Goal: Book appointment/travel/reservation

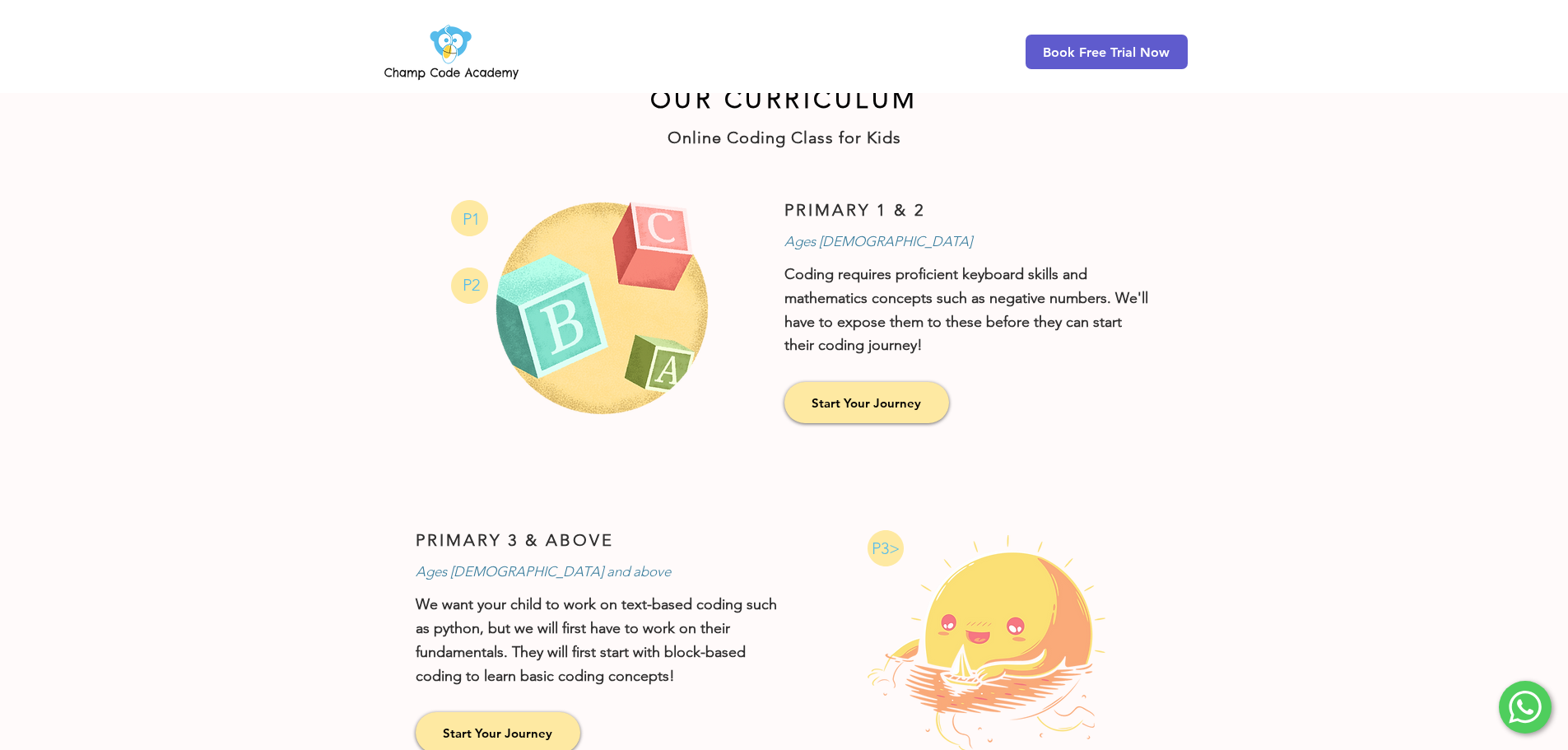
scroll to position [849, 0]
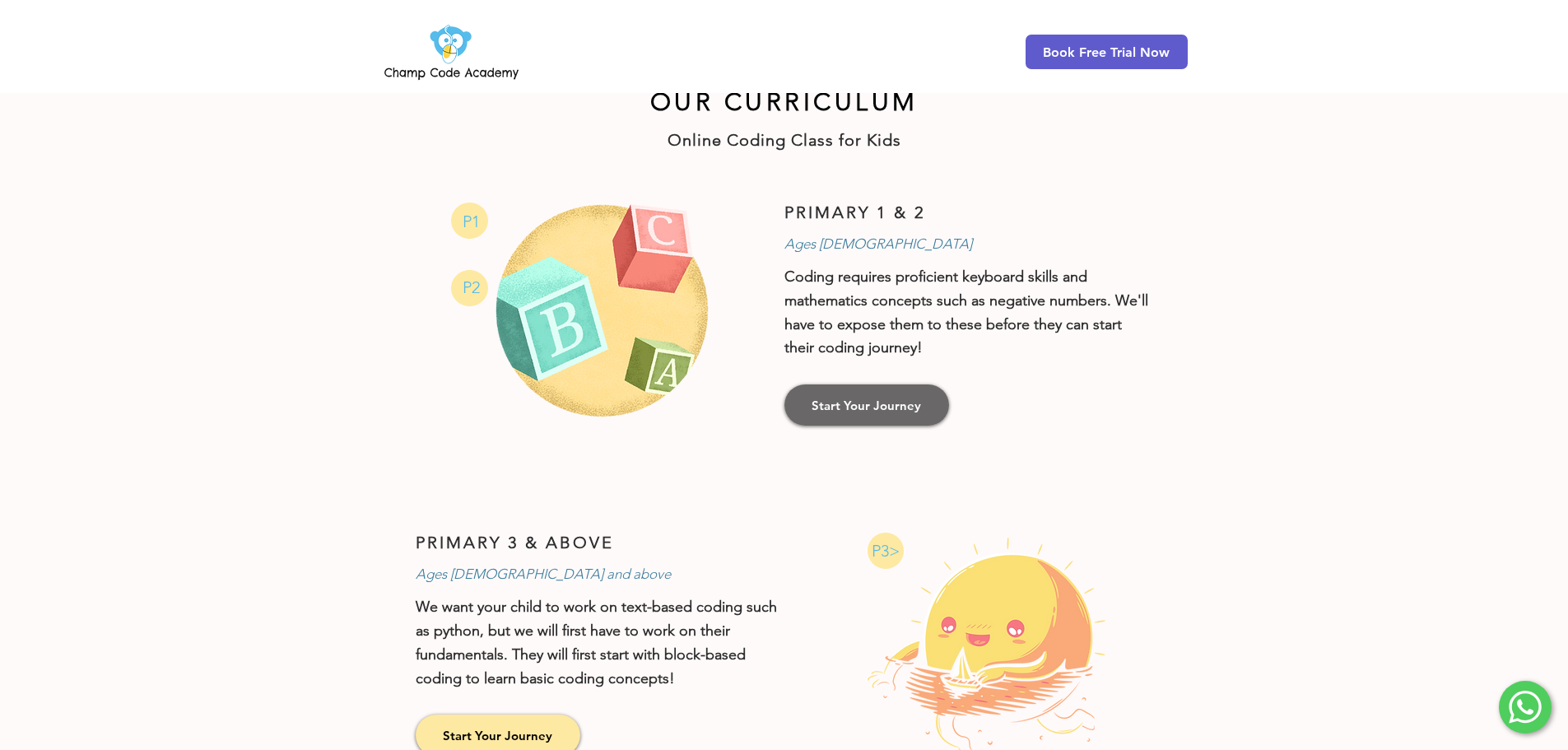
click at [907, 398] on span "Start Your Journey" at bounding box center [866, 405] width 109 height 17
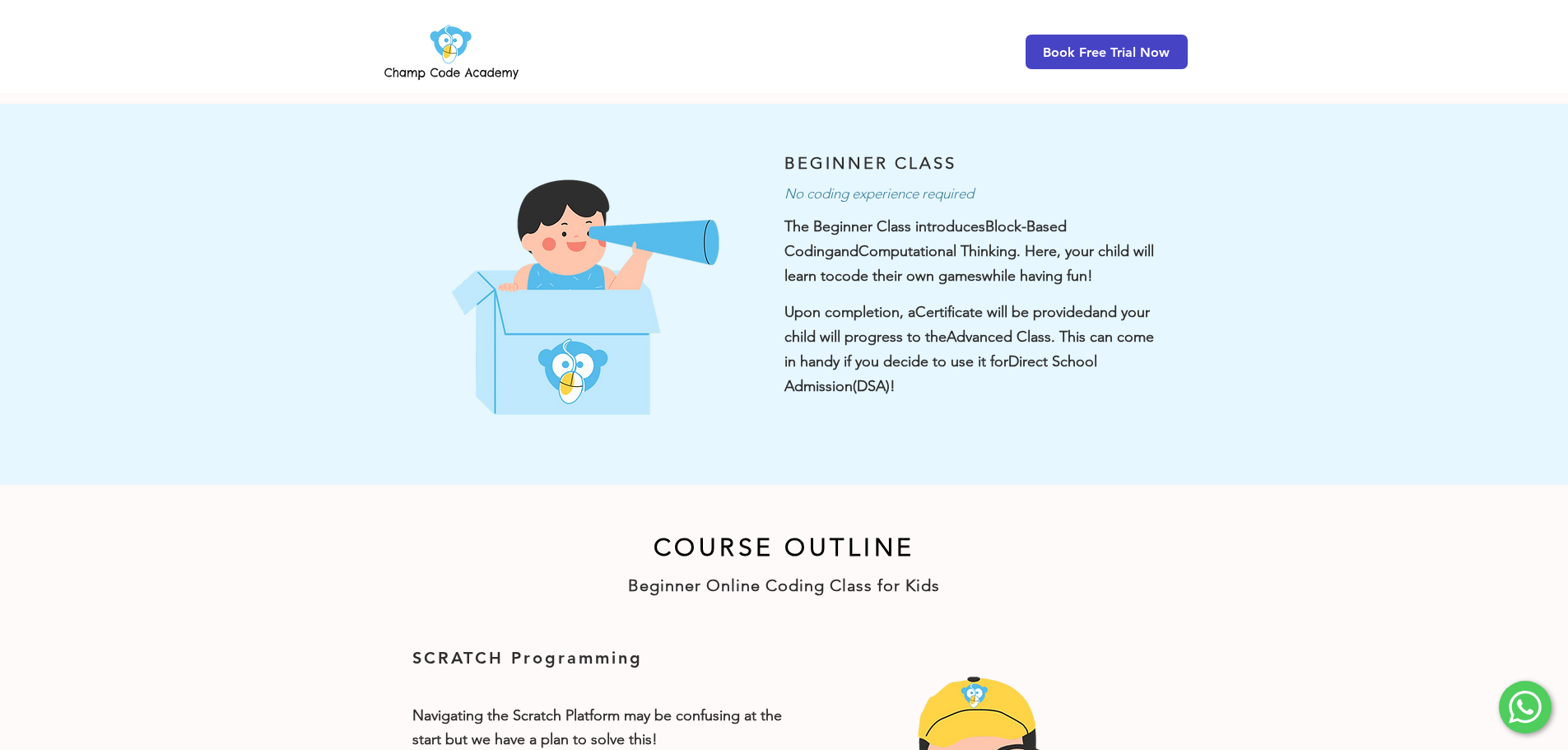
click at [1156, 53] on span "Book Free Trial Now" at bounding box center [1106, 52] width 126 height 15
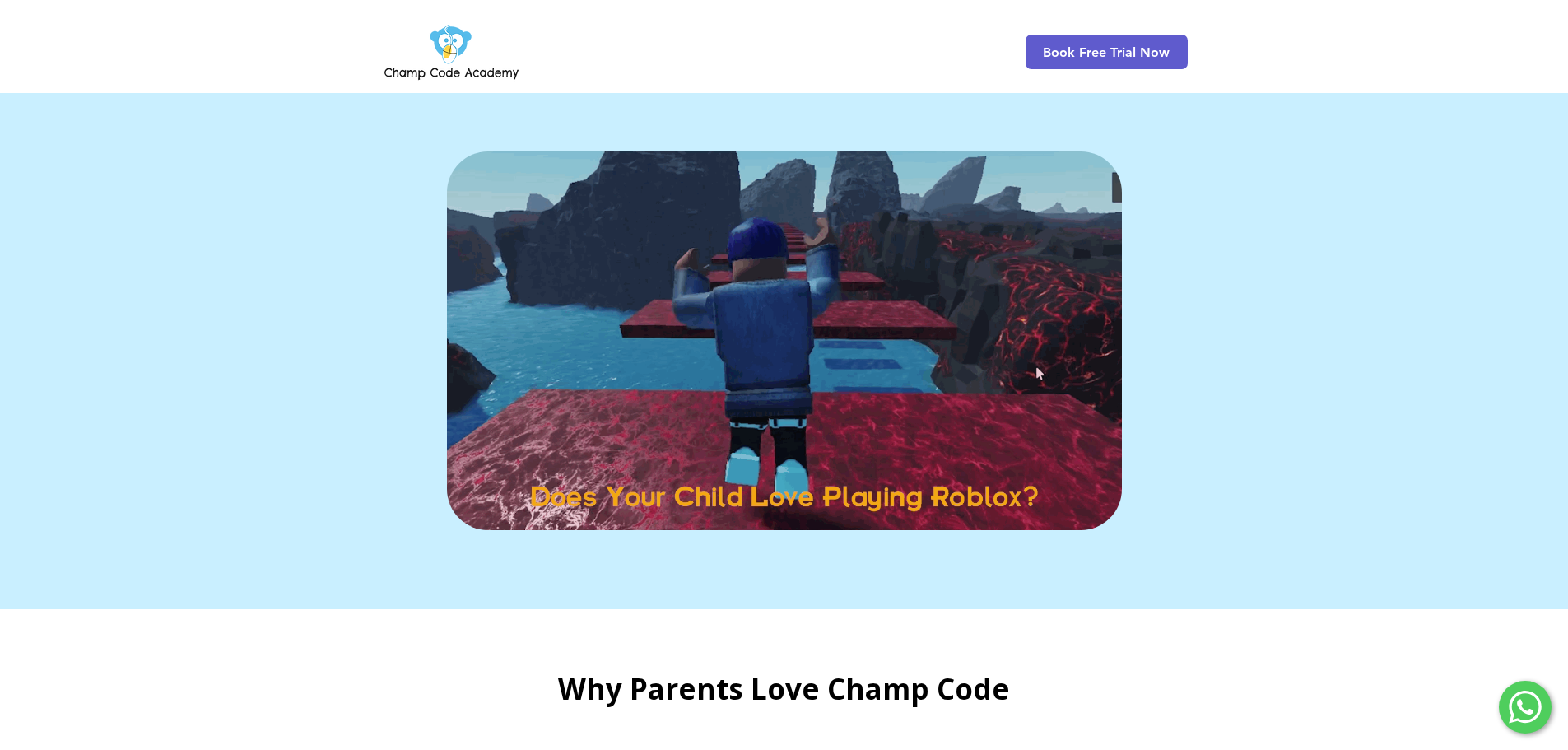
scroll to position [2977, 0]
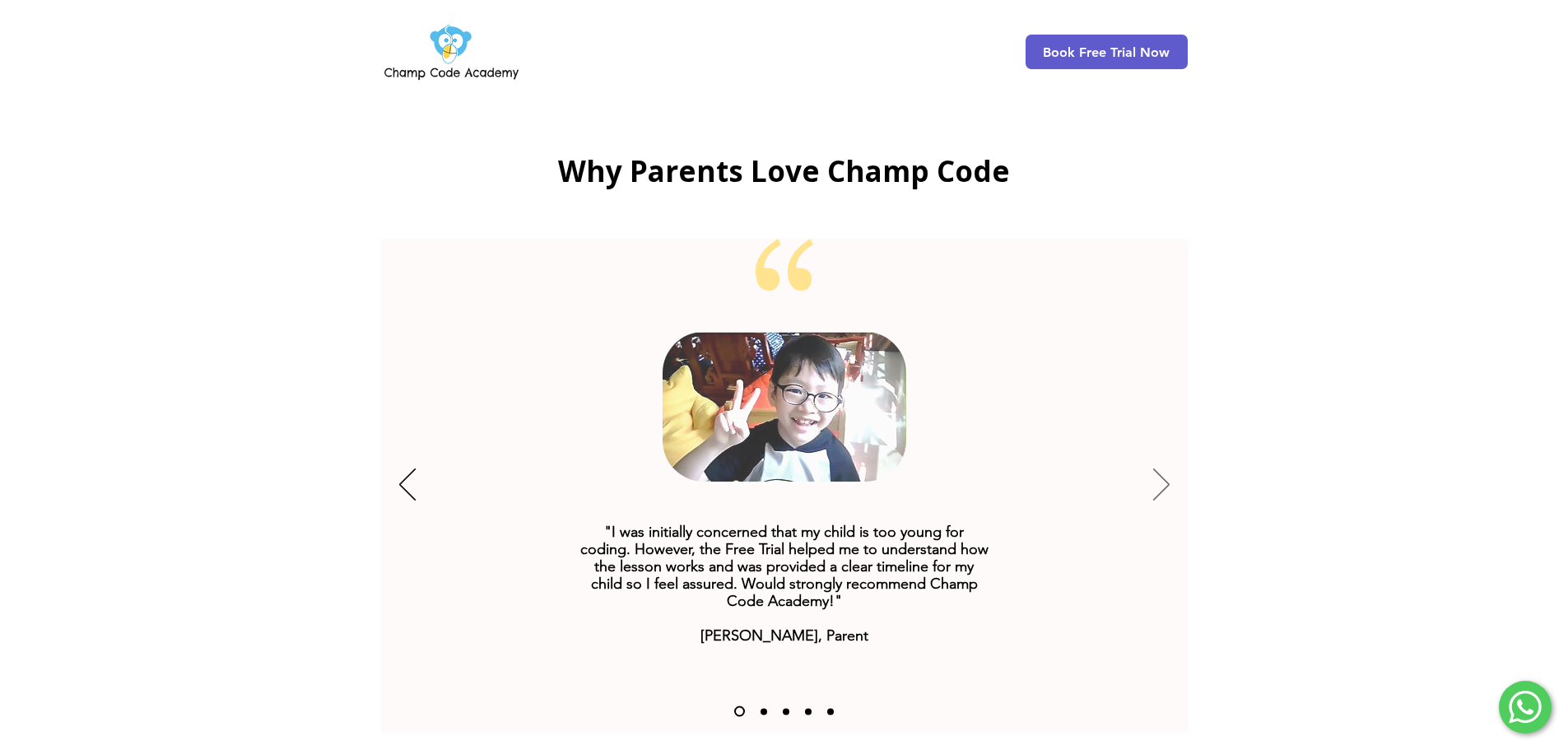
click at [1165, 468] on icon "Next" at bounding box center [1161, 485] width 16 height 33
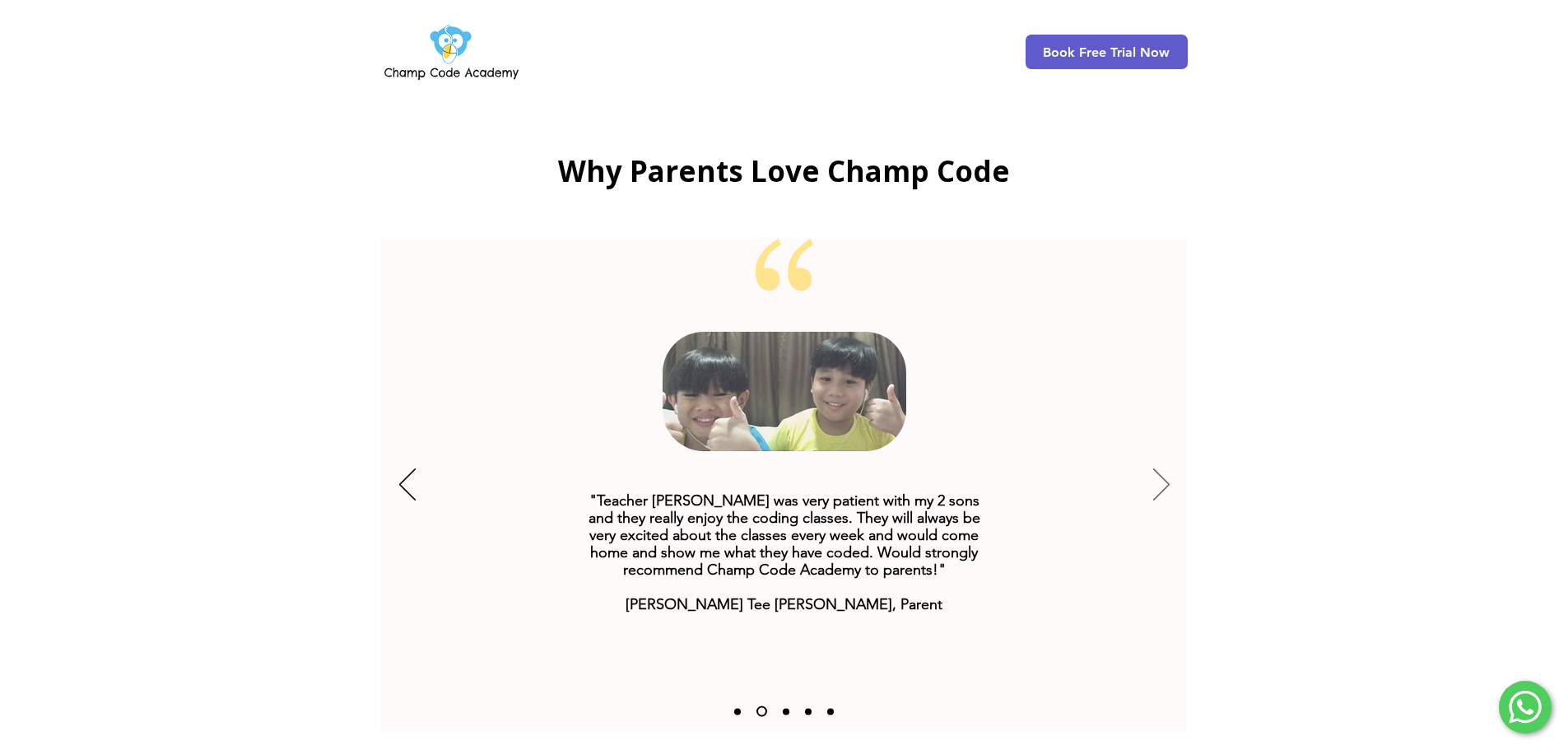
click at [1164, 468] on icon "Next" at bounding box center [1161, 485] width 16 height 33
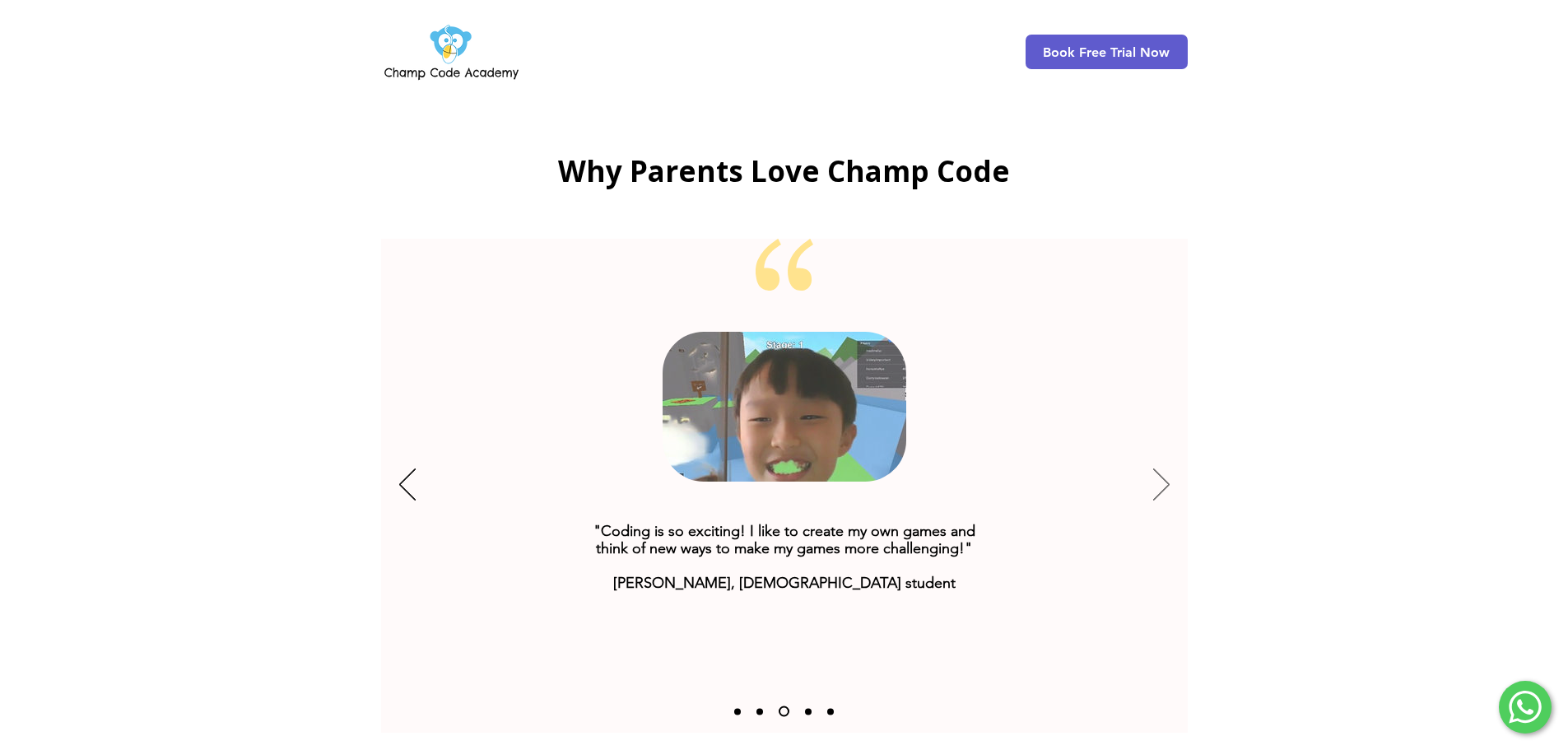
click at [1159, 468] on icon "Next" at bounding box center [1161, 485] width 16 height 33
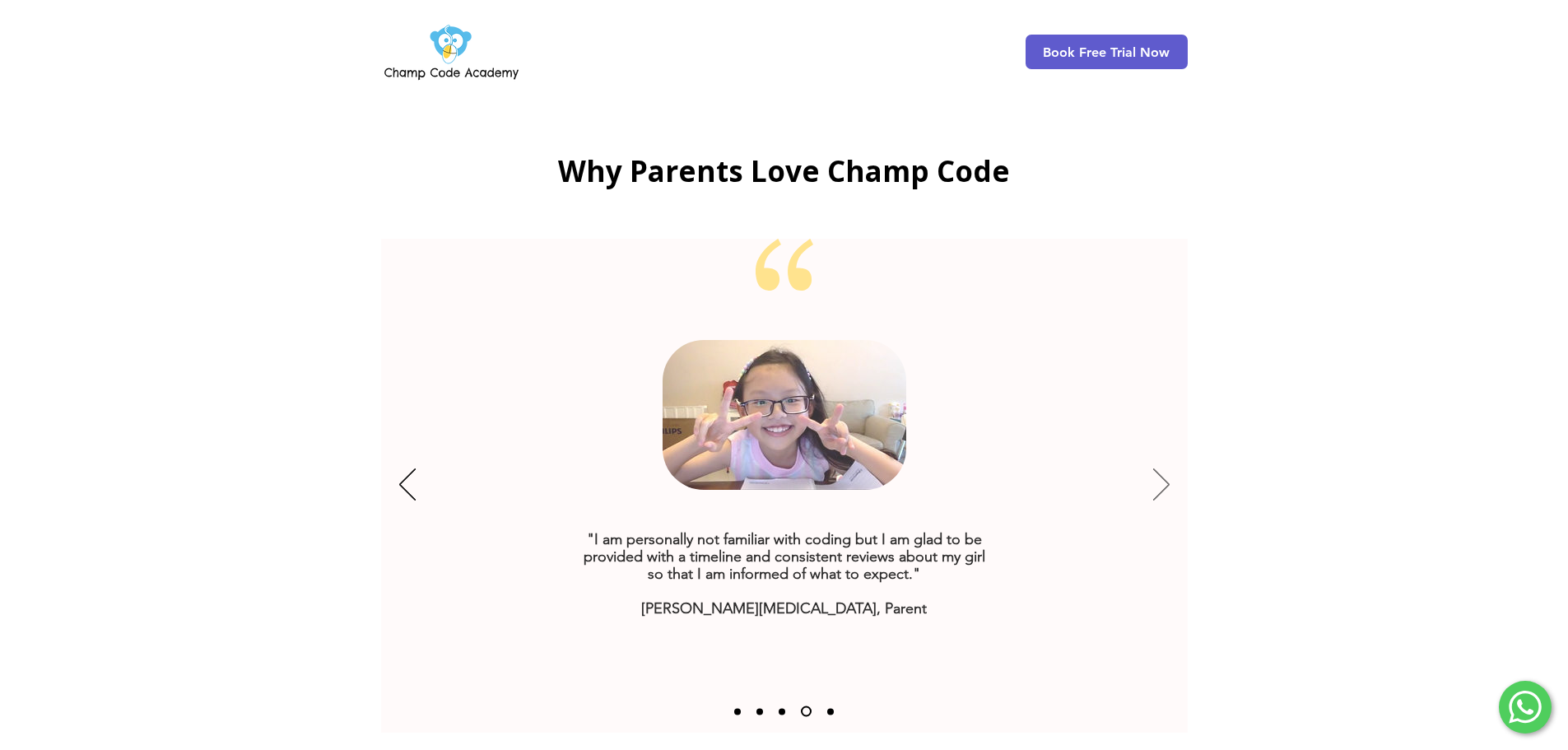
click at [1159, 468] on icon "Next" at bounding box center [1161, 485] width 16 height 33
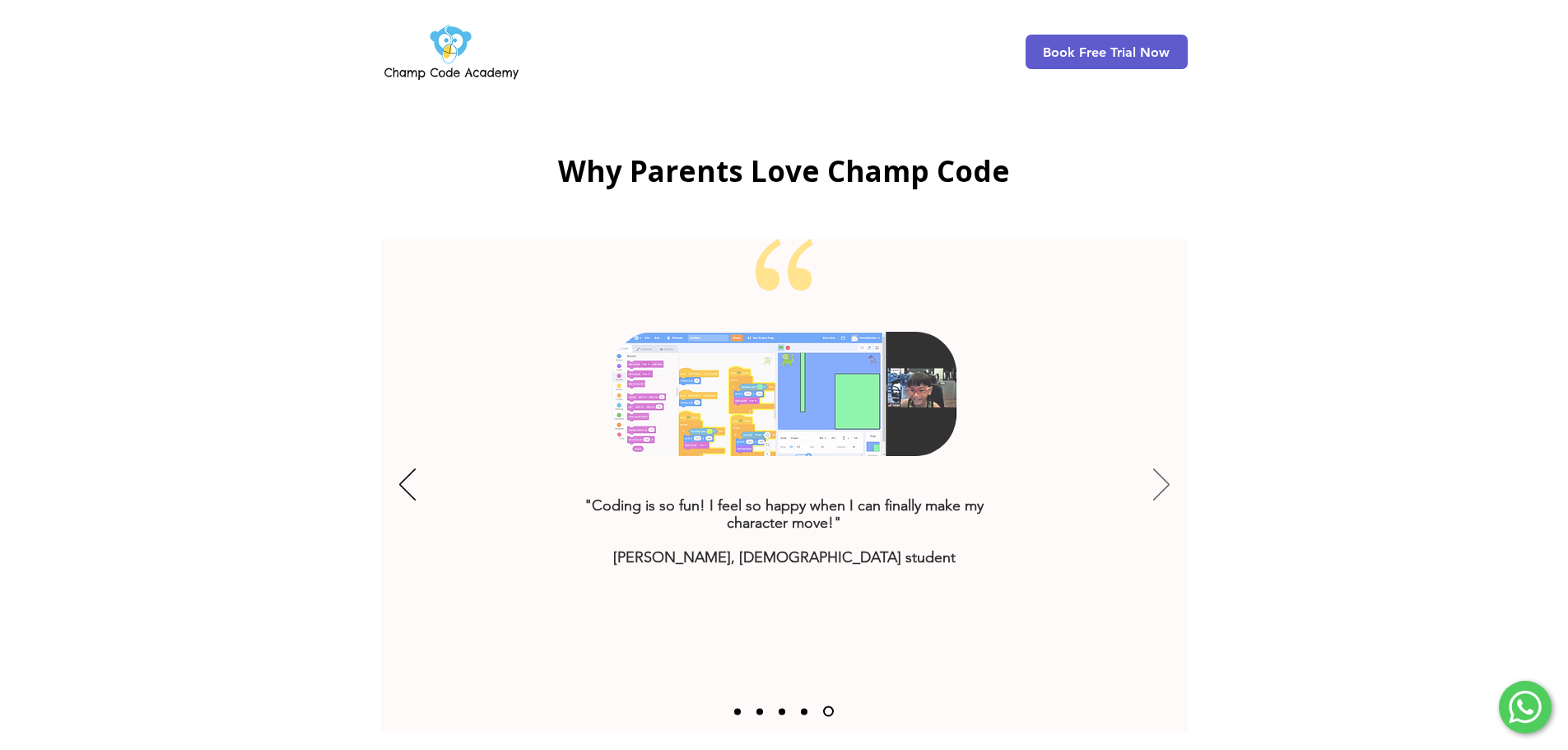
click at [1158, 468] on icon "Next" at bounding box center [1161, 485] width 16 height 33
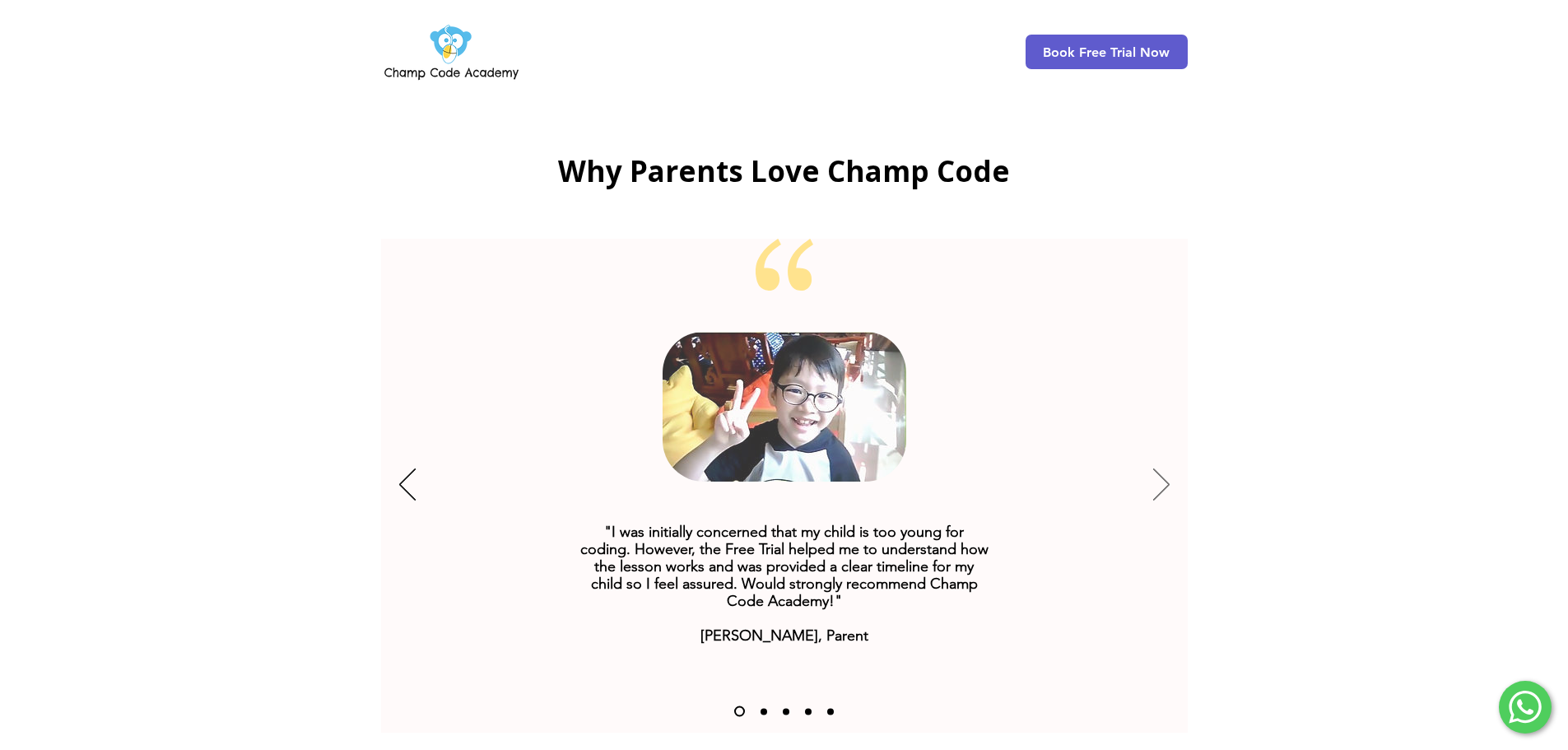
click at [1158, 468] on icon "Next" at bounding box center [1161, 485] width 16 height 33
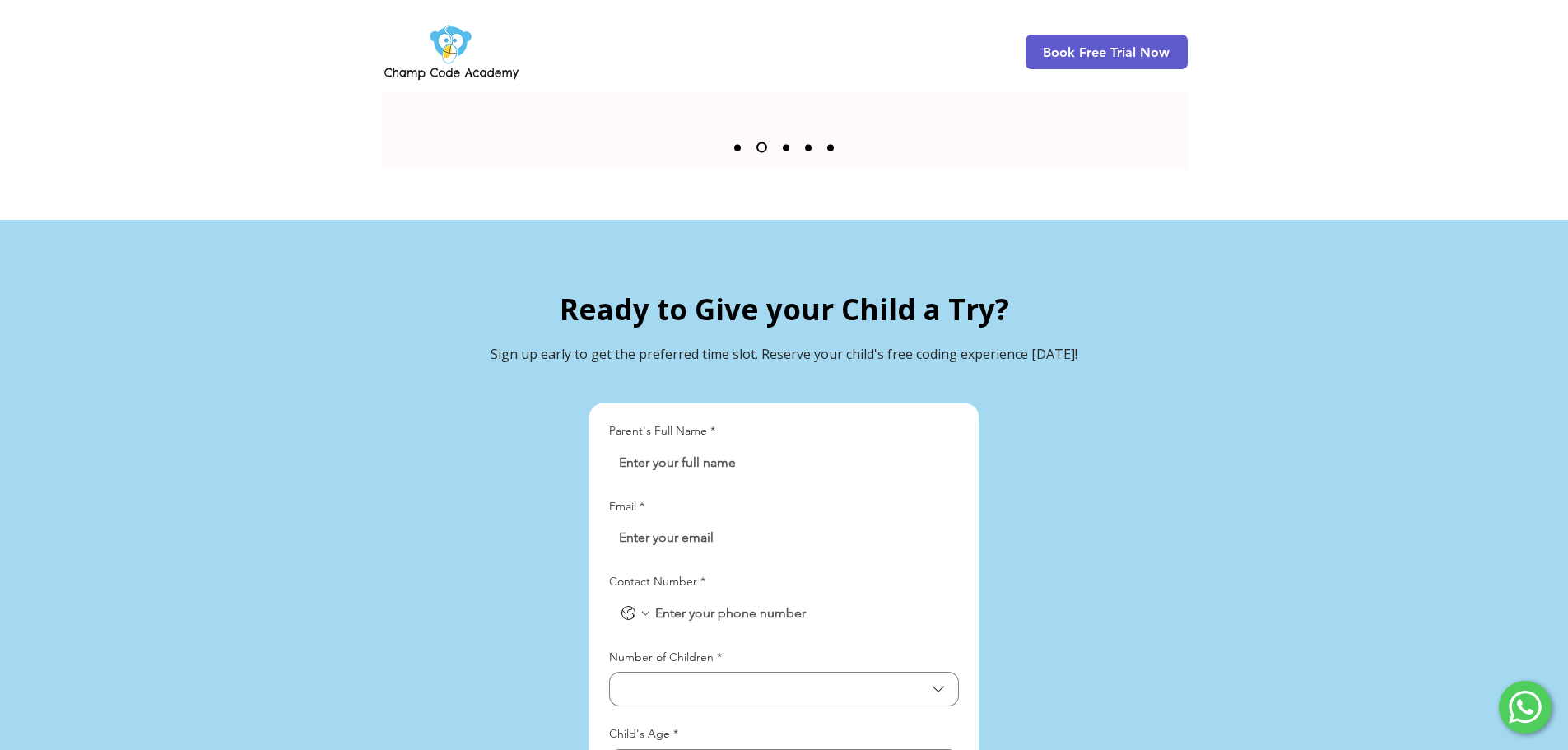
scroll to position [3636, 0]
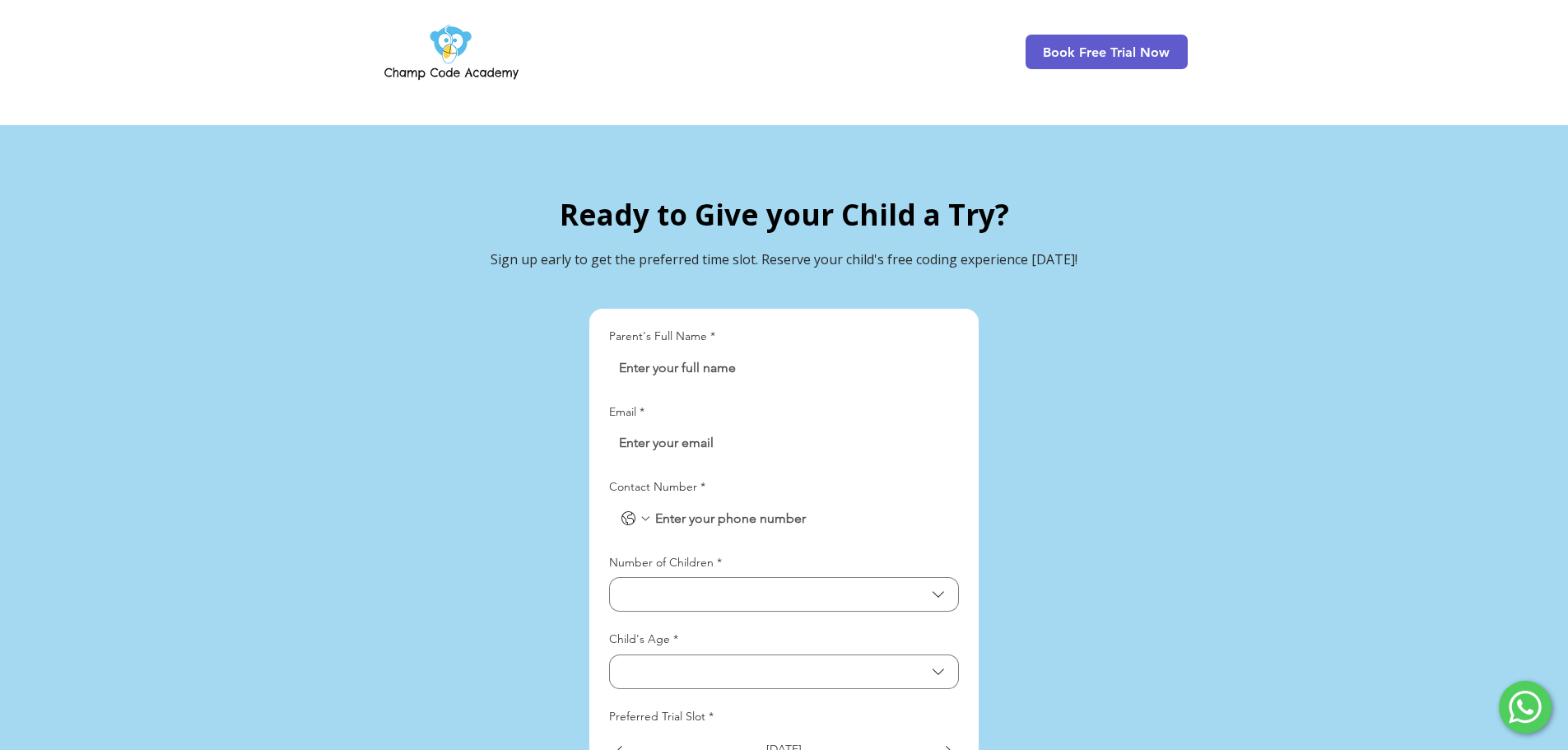
click at [718, 502] on input "Contact Number *" at bounding box center [800, 518] width 297 height 33
click at [1176, 399] on div "main content" at bounding box center [784, 718] width 1568 height 1187
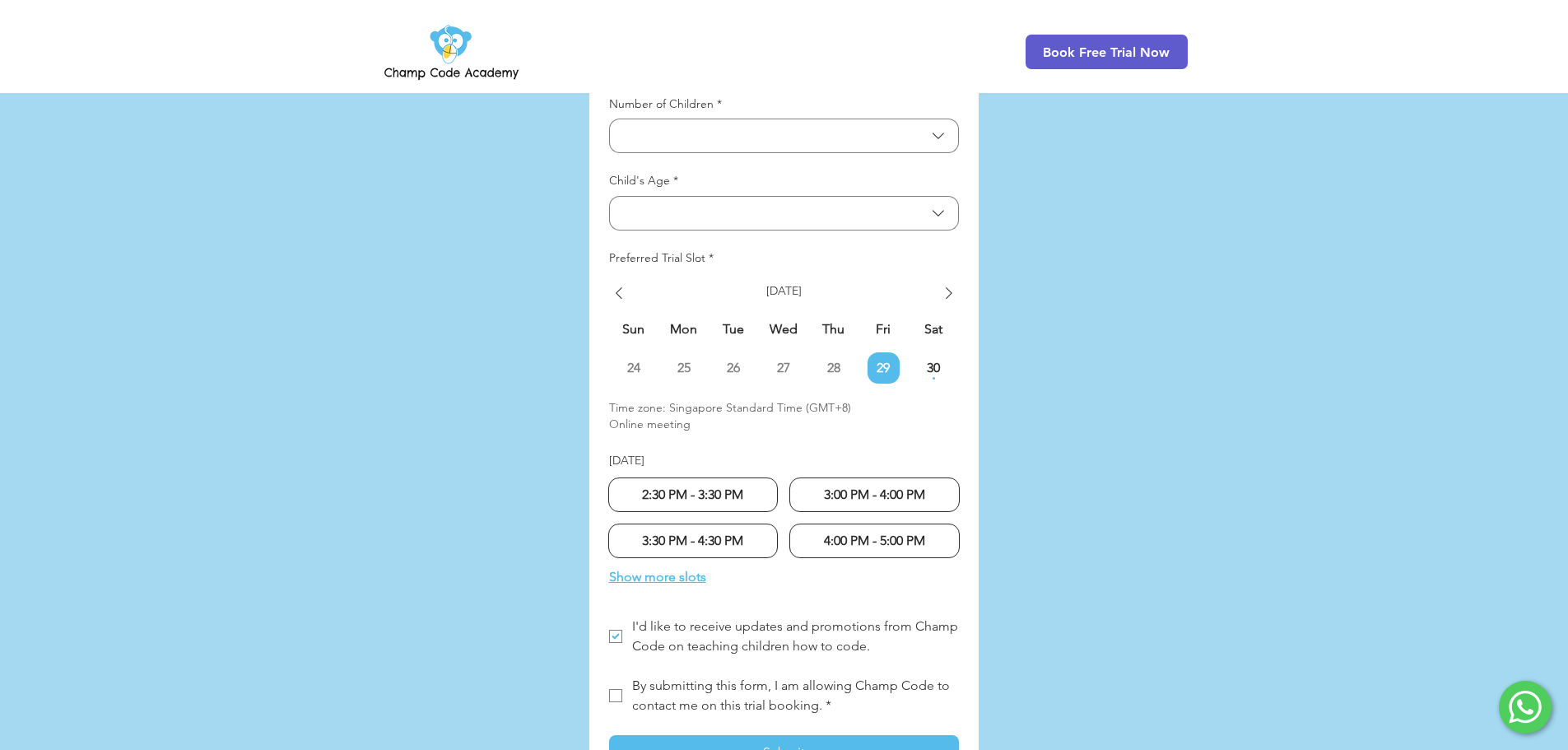
scroll to position [4295, 0]
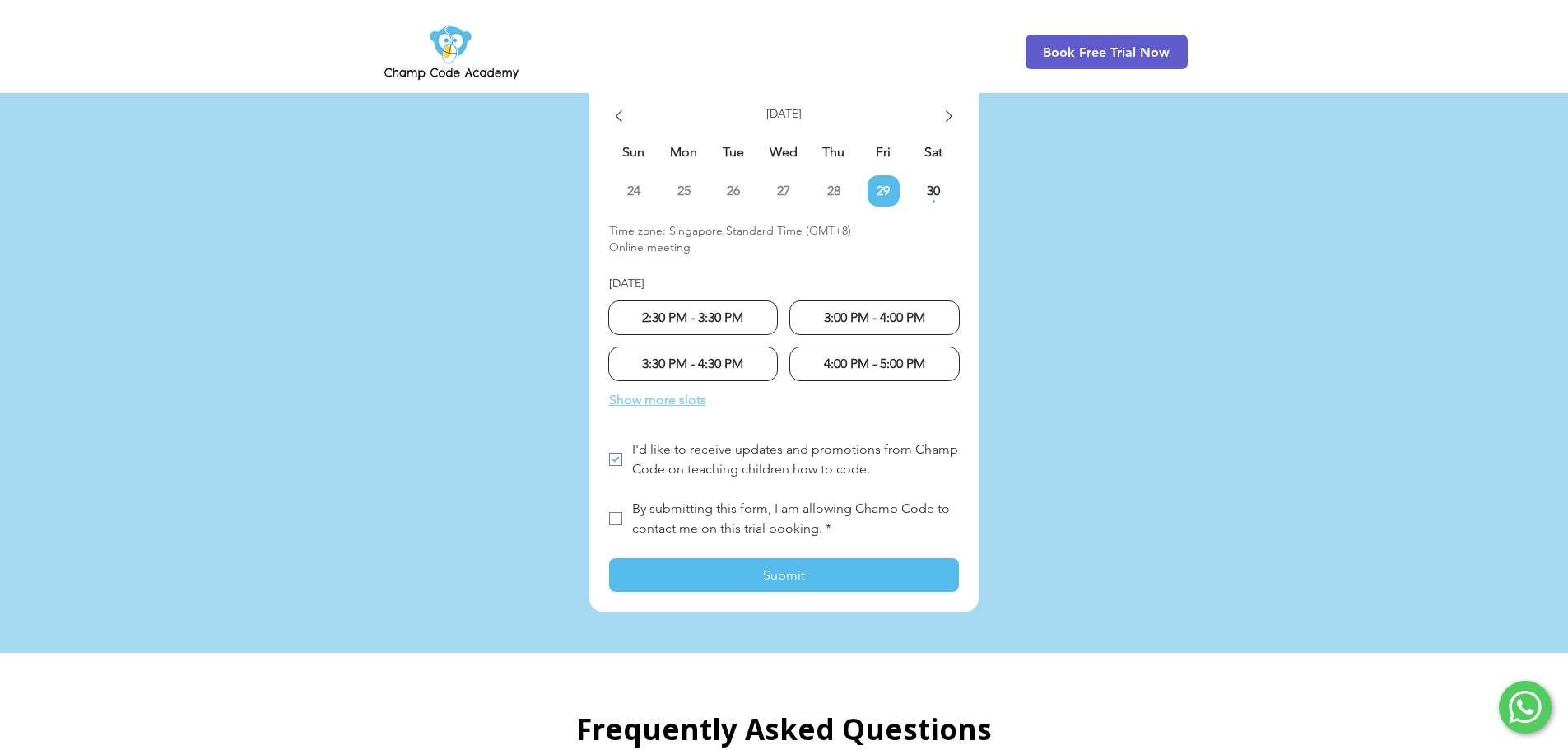
click at [636, 391] on span "Show more slots" at bounding box center [657, 400] width 97 height 20
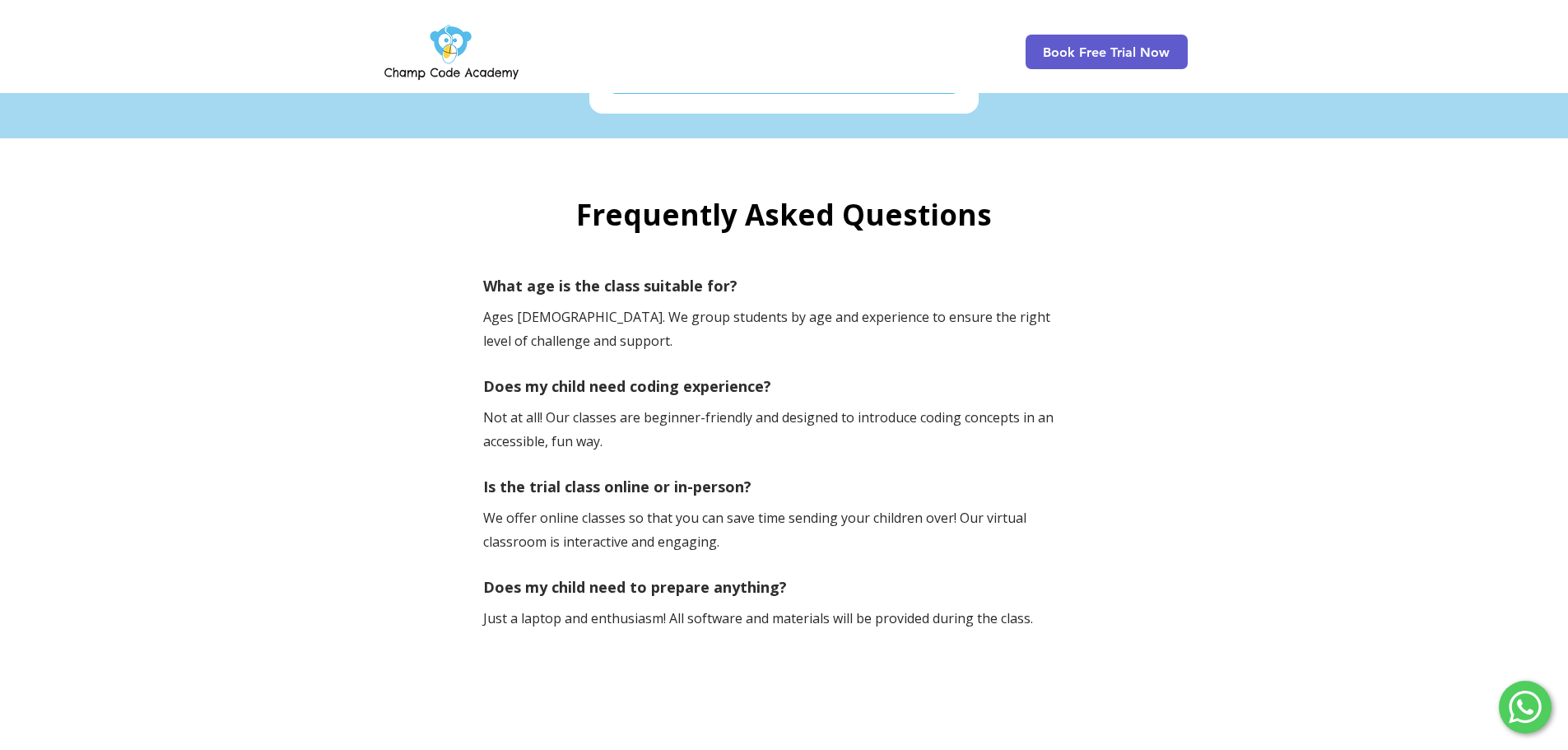
scroll to position [4871, 0]
